Goal: Information Seeking & Learning: Check status

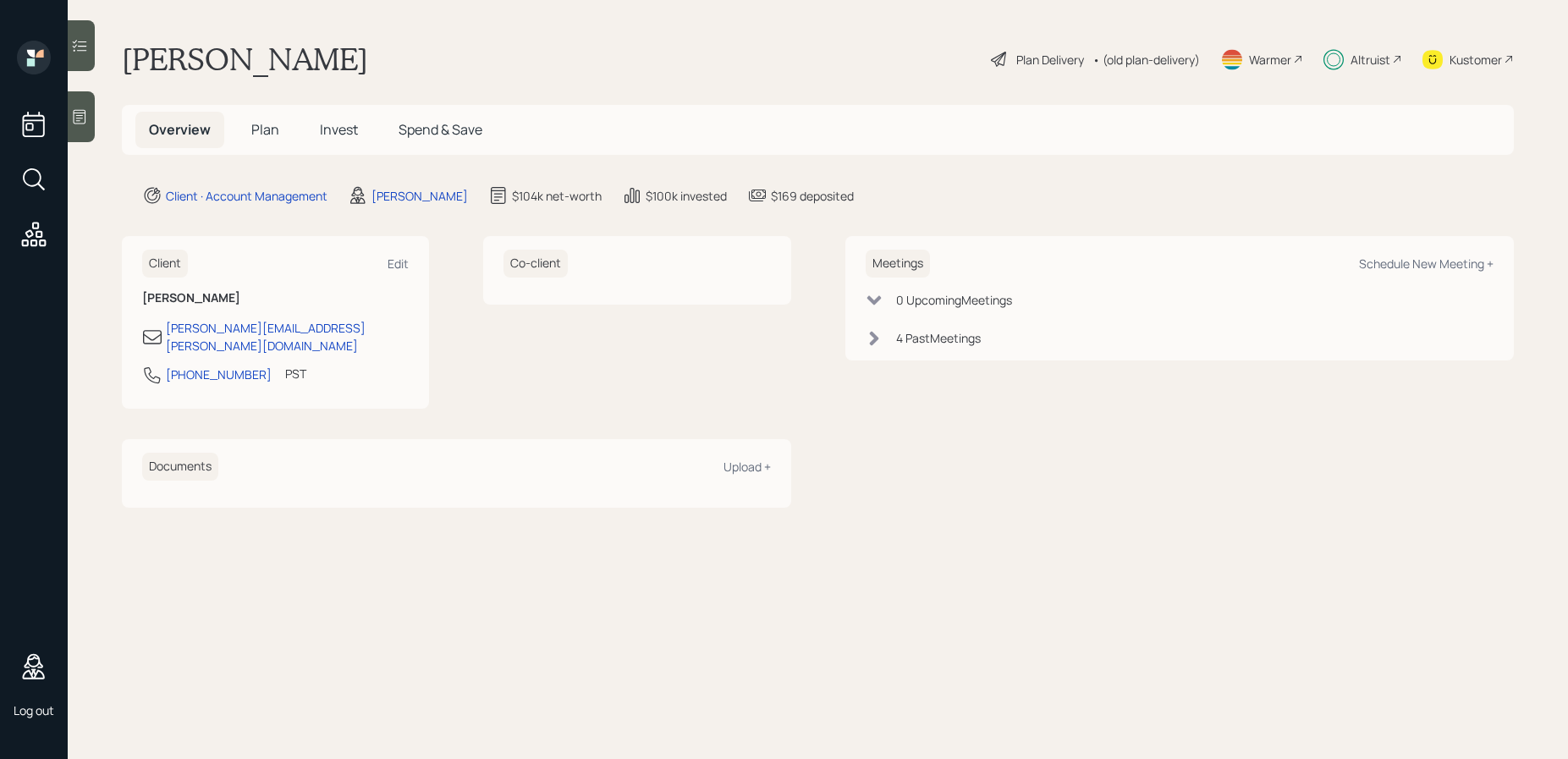
click at [893, 79] on main "[PERSON_NAME] Plan Delivery • (old plan-delivery) Warmer Altruist Kustomer Over…" at bounding box center [818, 379] width 1501 height 759
click at [420, 123] on span "Spend & Save" at bounding box center [441, 130] width 84 height 19
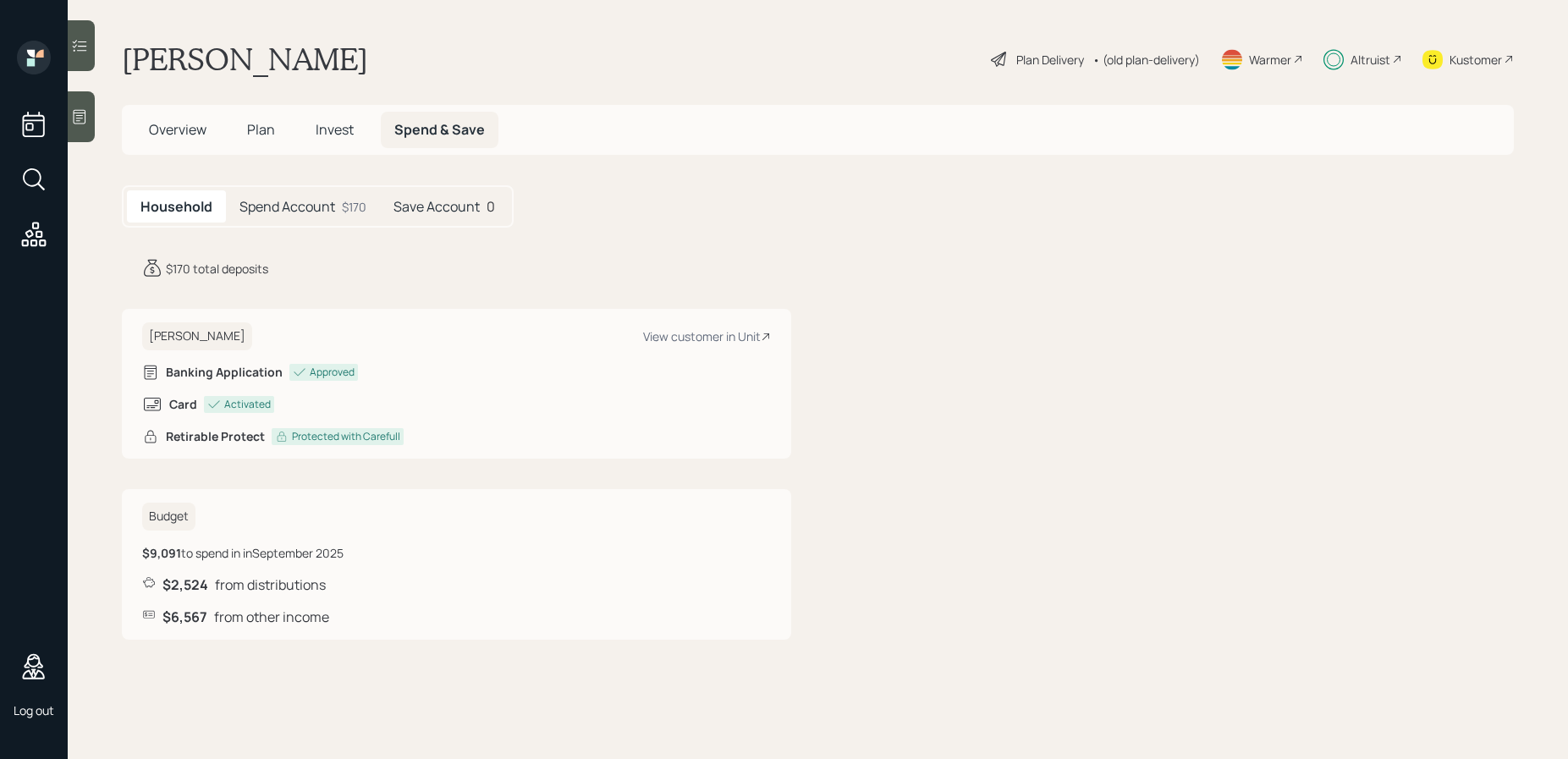
click at [324, 212] on h5 "Spend Account" at bounding box center [287, 206] width 95 height 16
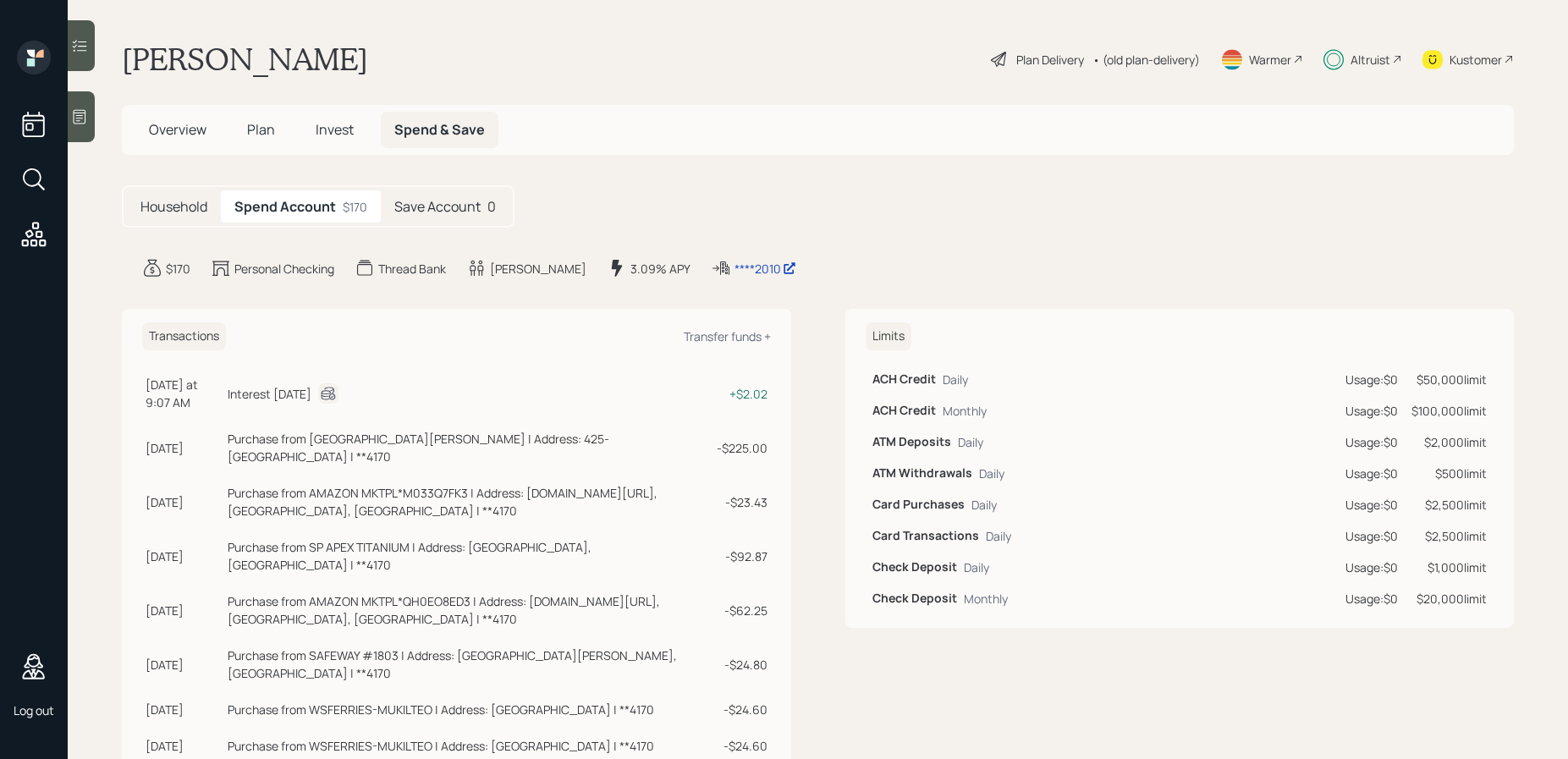
click at [330, 129] on span "Invest" at bounding box center [334, 130] width 38 height 19
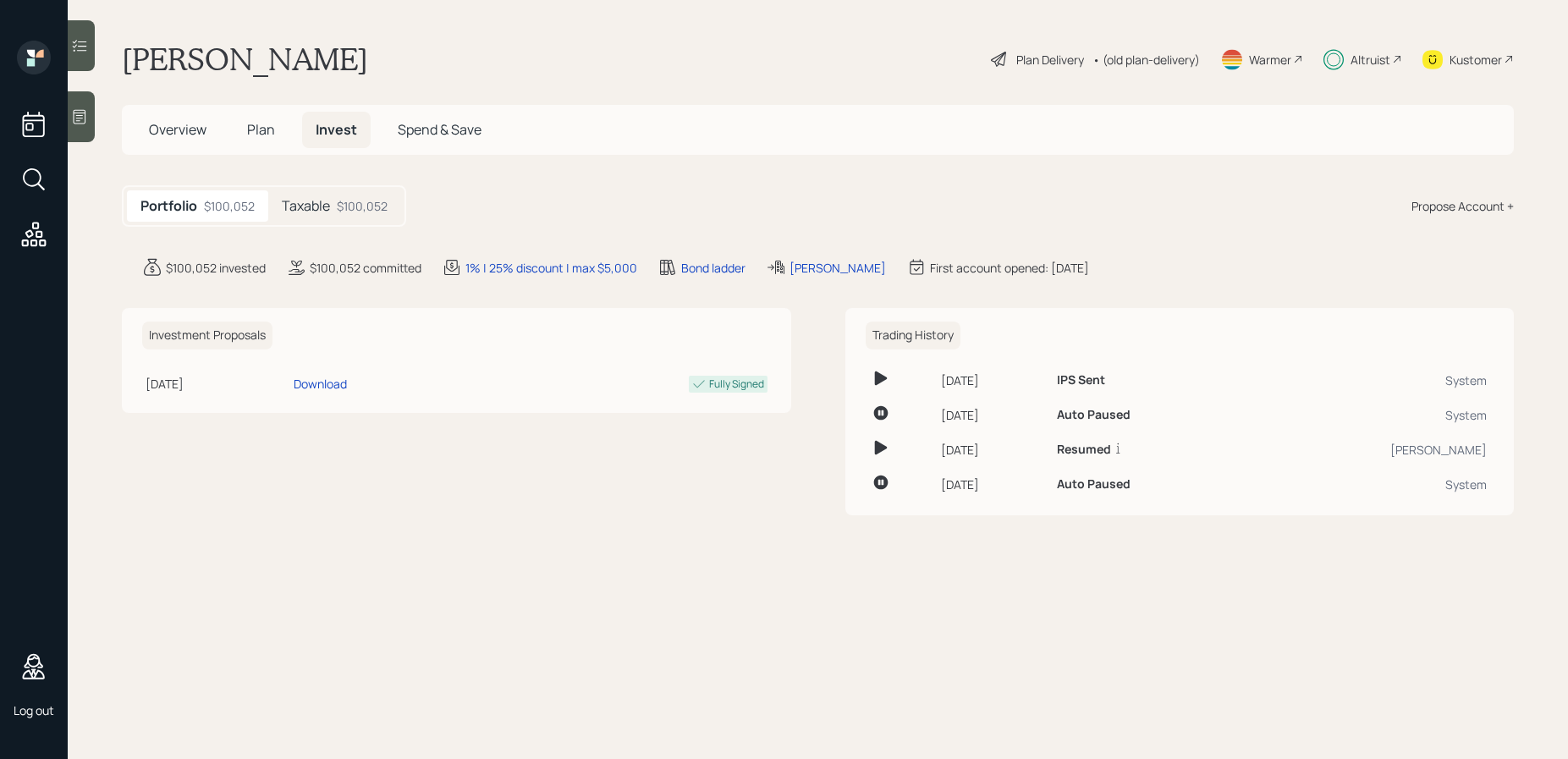
click at [337, 201] on div "$100,052" at bounding box center [362, 205] width 50 height 18
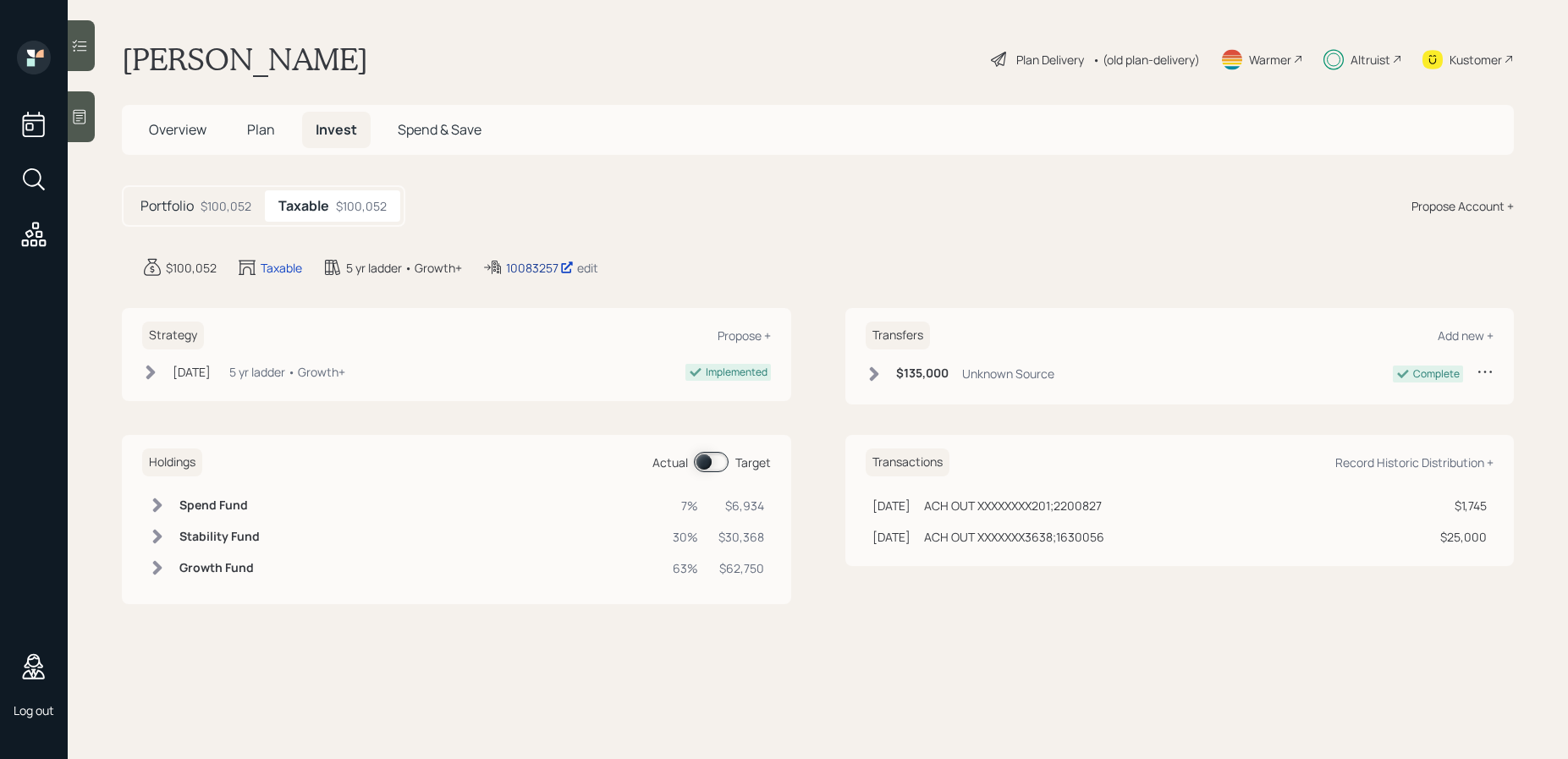
click at [530, 270] on div "10083257" at bounding box center [540, 267] width 68 height 18
click at [438, 118] on h5 "Spend & Save" at bounding box center [439, 130] width 111 height 36
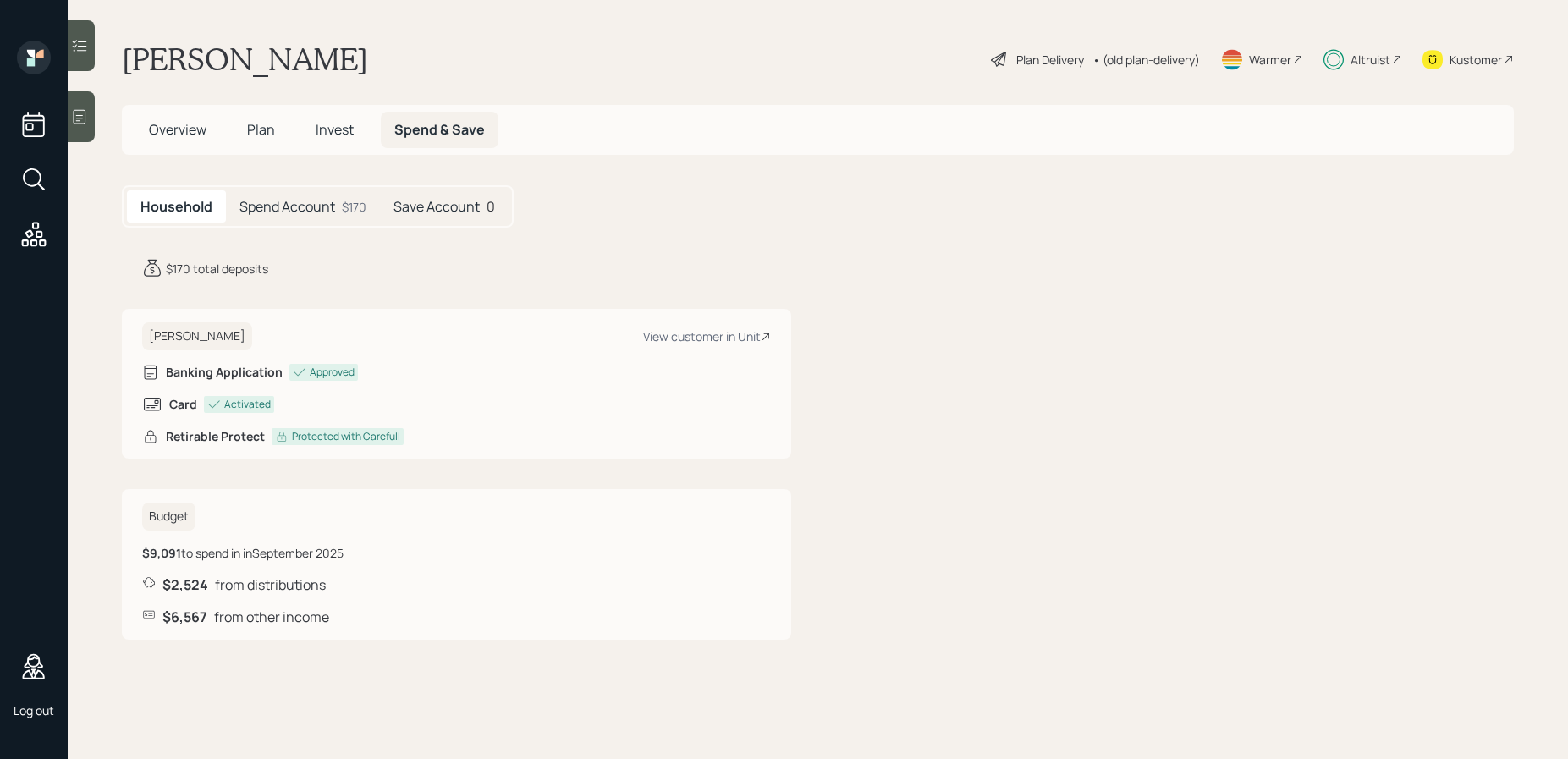
click at [318, 206] on h5 "Spend Account" at bounding box center [287, 206] width 95 height 16
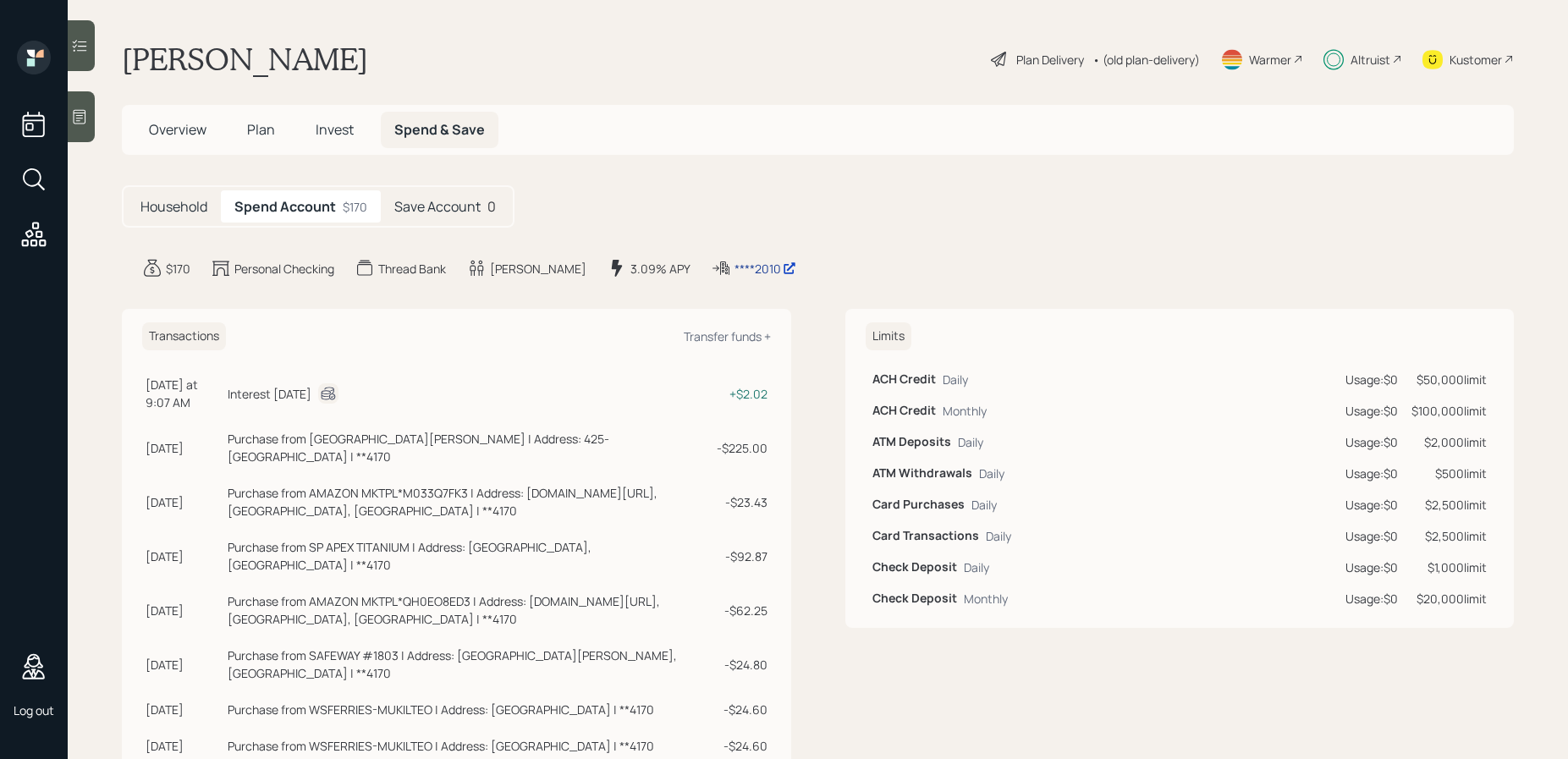
click at [735, 273] on div "****2010" at bounding box center [766, 268] width 62 height 18
click at [619, 49] on div "[PERSON_NAME] Plan Delivery • (old plan-delivery) Warmer Altruist Kustomer" at bounding box center [818, 60] width 1392 height 37
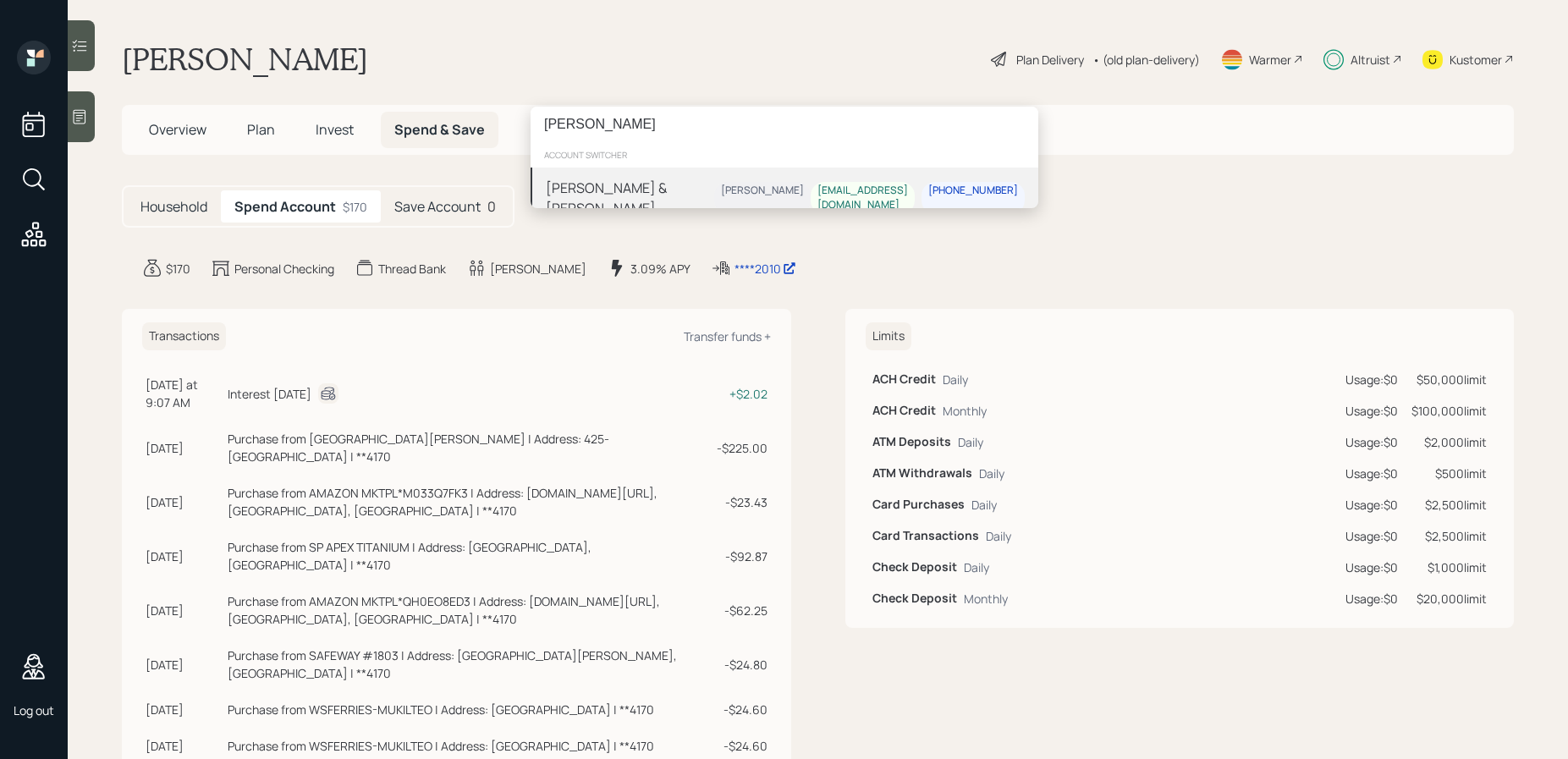
type input "[PERSON_NAME]"
click at [680, 195] on div "[PERSON_NAME] & [PERSON_NAME]" at bounding box center [630, 198] width 168 height 41
